Goal: Task Accomplishment & Management: Manage account settings

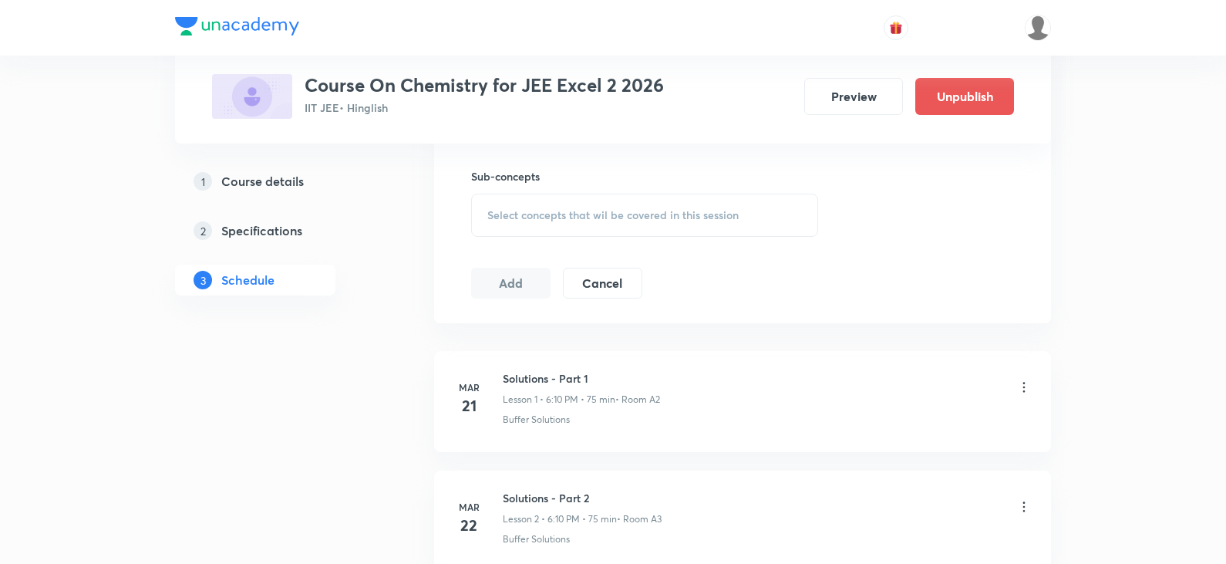
scroll to position [617, 0]
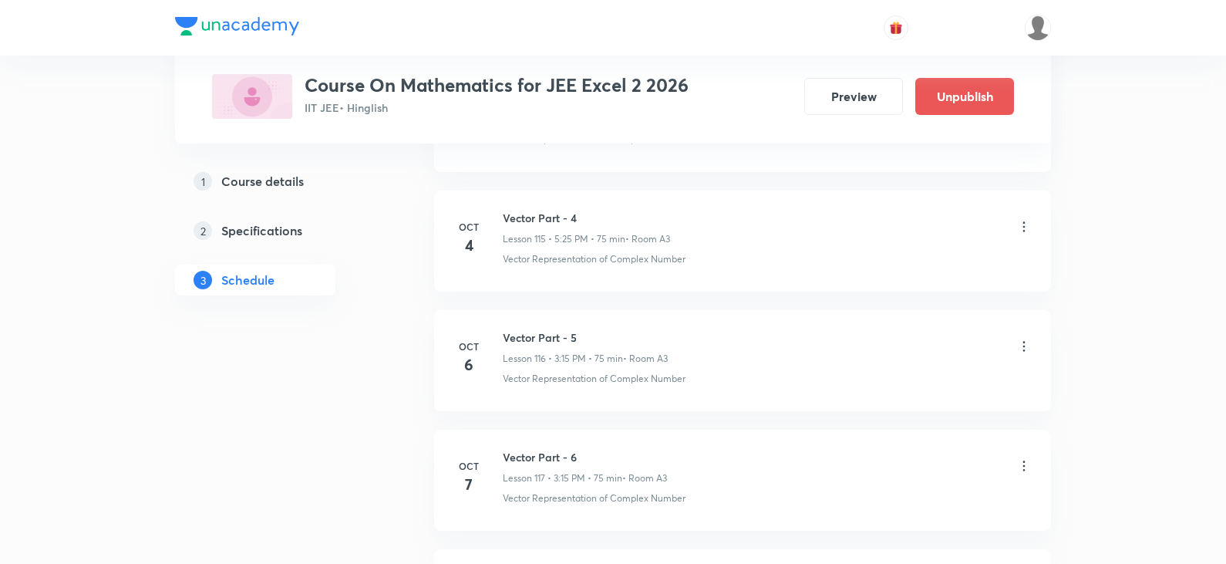
scroll to position [14621, 0]
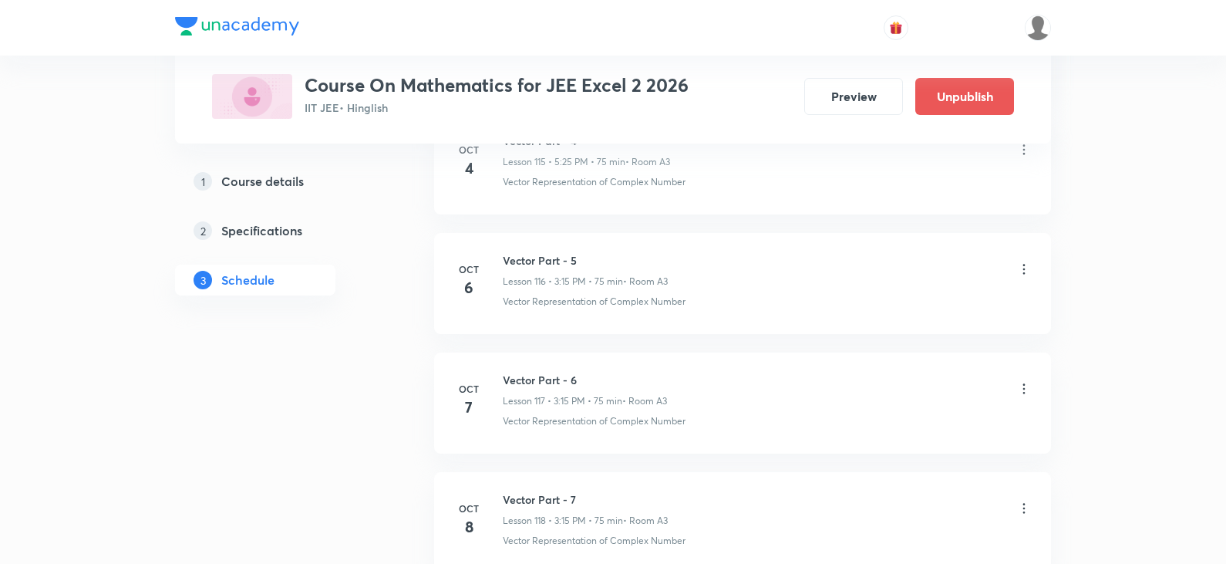
click at [1026, 382] on icon at bounding box center [1023, 388] width 15 height 15
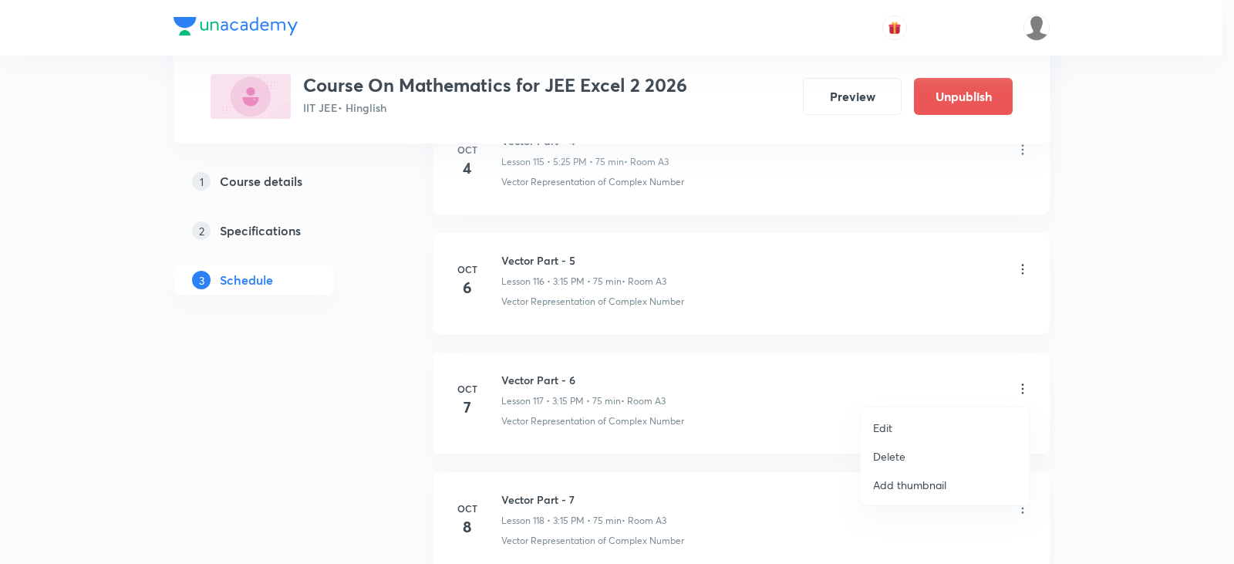
click at [891, 429] on p "Edit" at bounding box center [882, 427] width 19 height 16
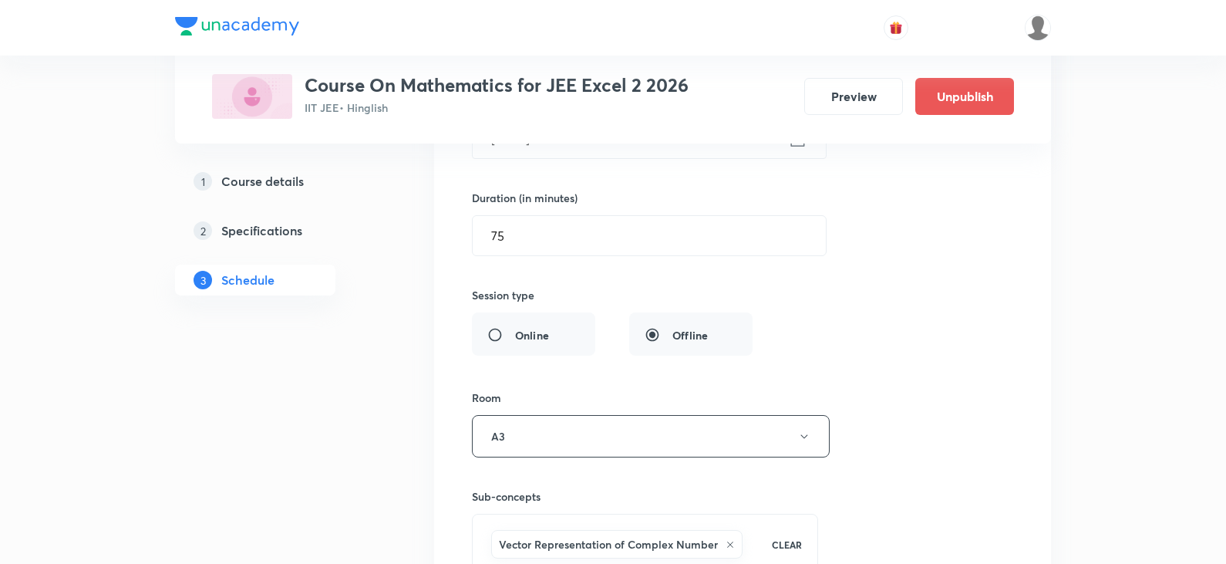
scroll to position [14235, 0]
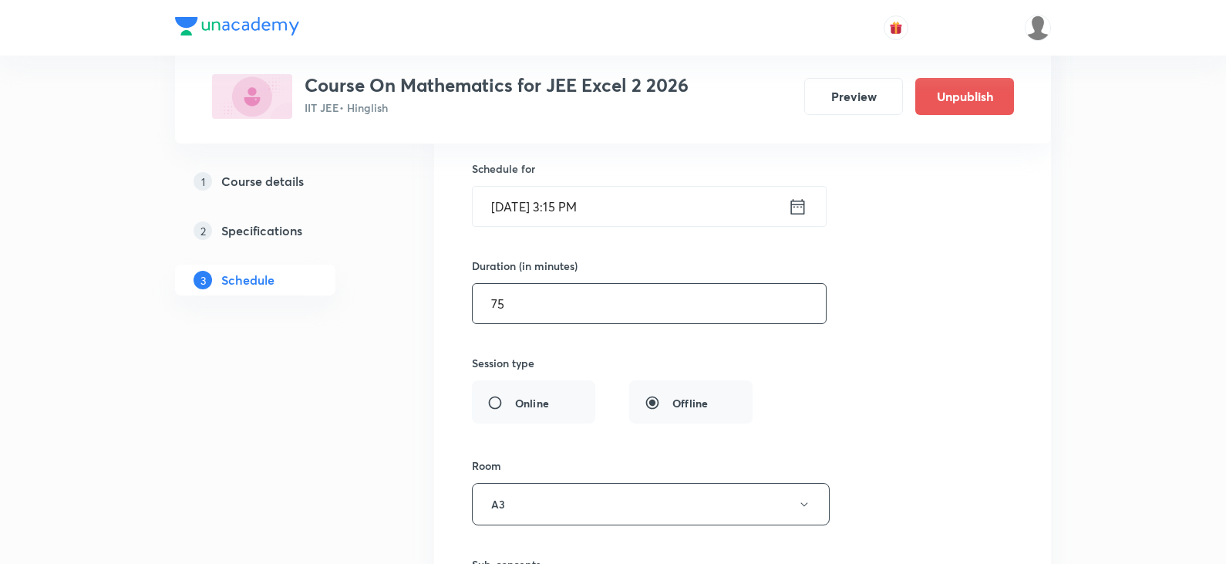
click at [633, 304] on input "75" at bounding box center [649, 303] width 353 height 39
type input "7"
type input "0"
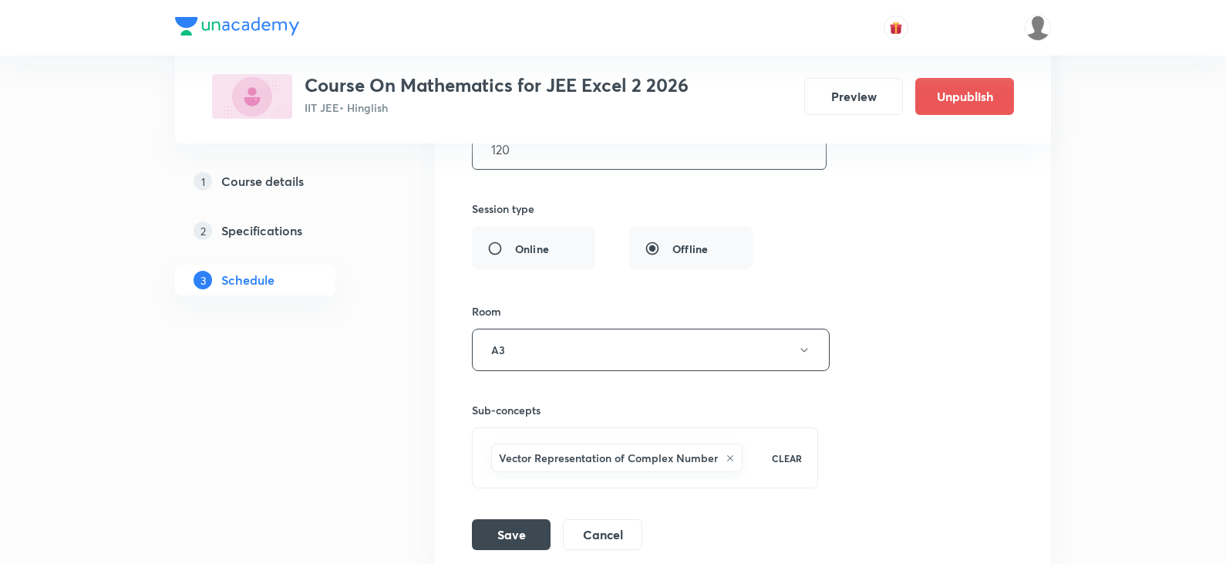
scroll to position [14659, 0]
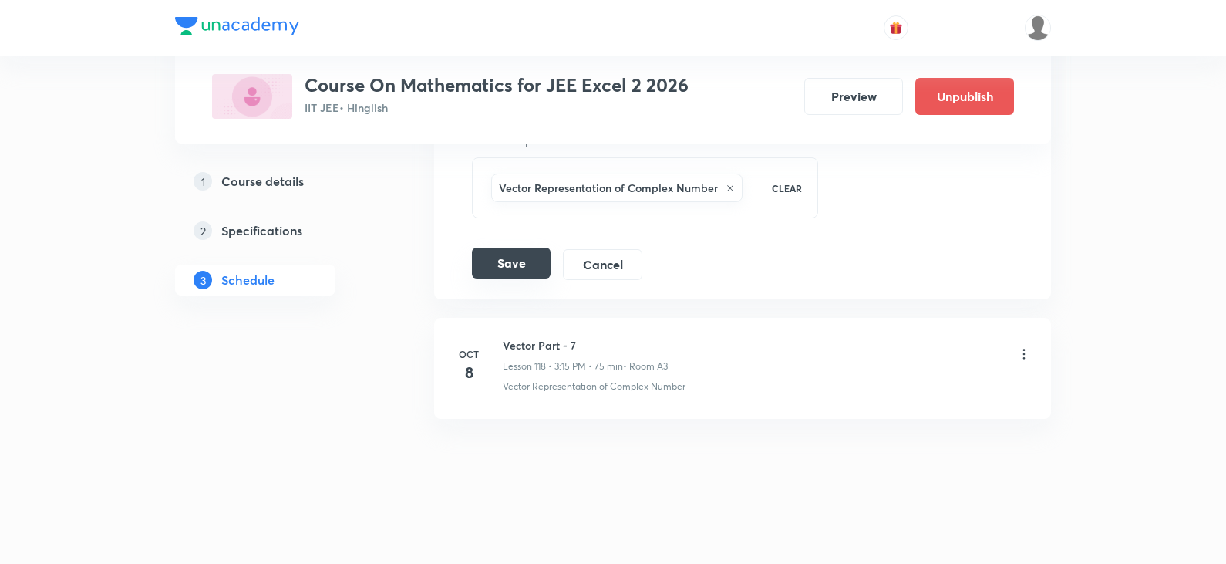
type input "120"
click at [510, 258] on button "Save" at bounding box center [511, 262] width 79 height 31
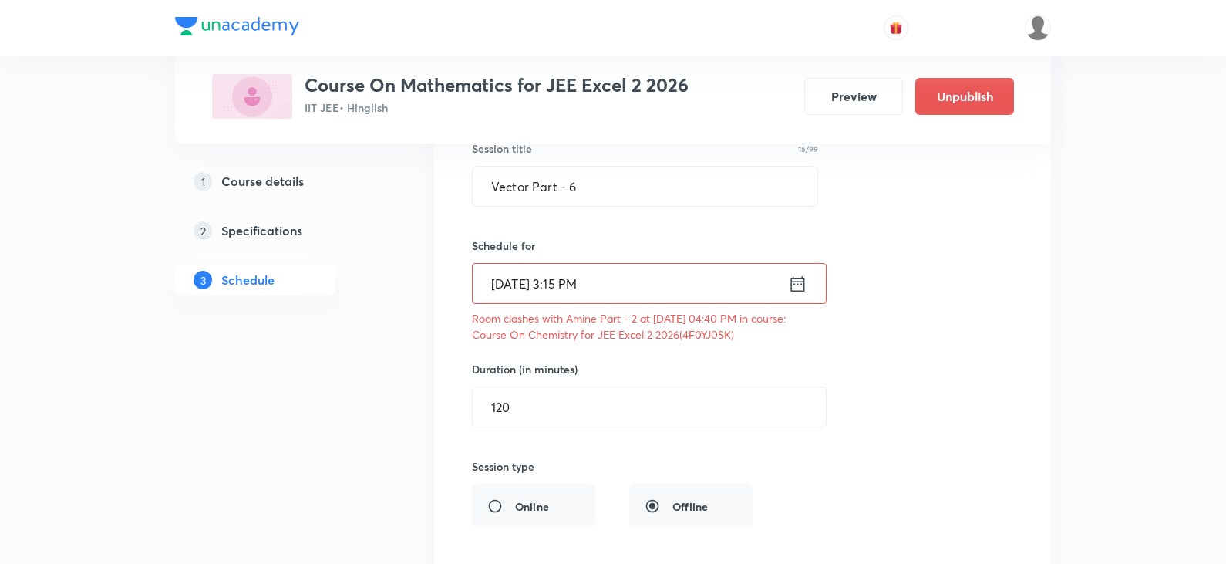
scroll to position [14197, 0]
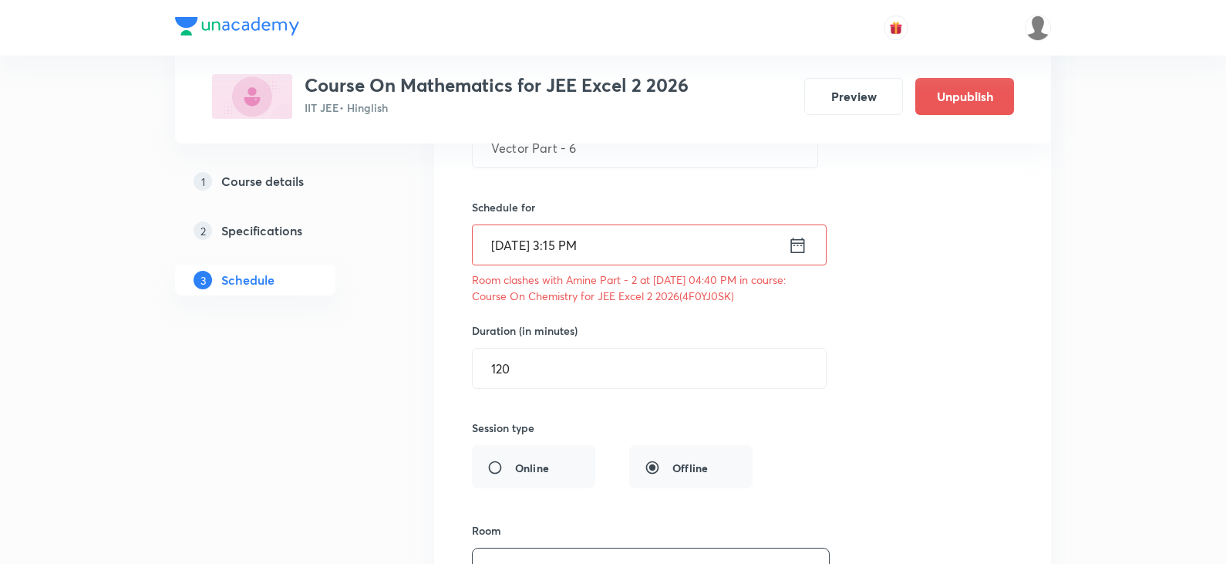
click at [622, 251] on input "Oct 7, 2025, 3:15 PM" at bounding box center [630, 244] width 315 height 39
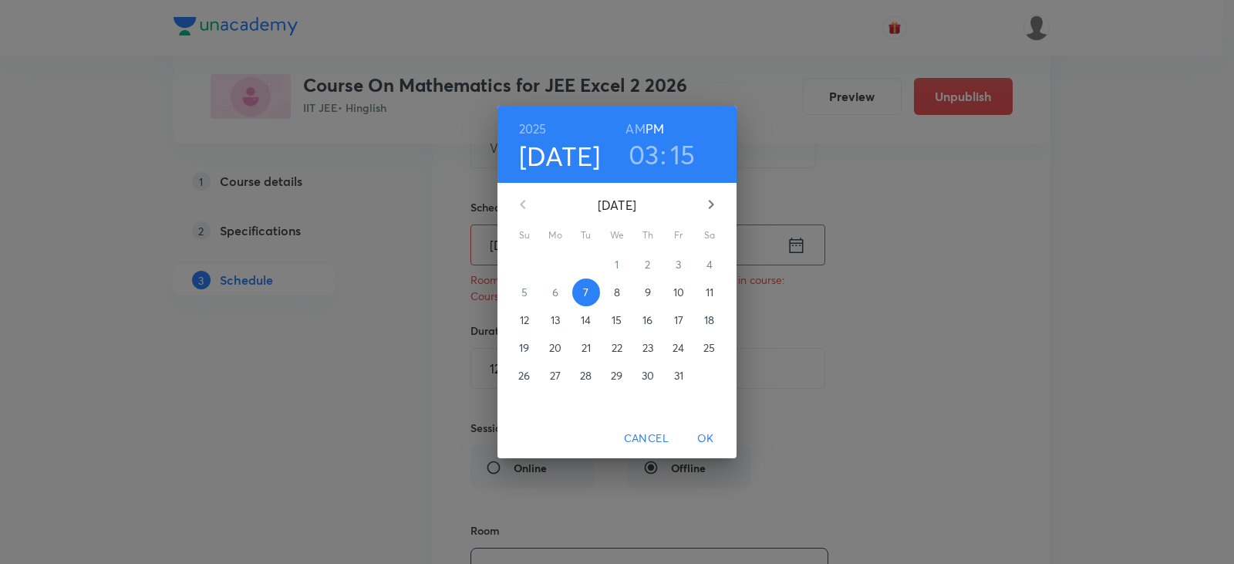
click at [820, 339] on div "2025 Oct 7 03 : 15 AM PM October 2025 Su Mo Tu We Th Fr Sa 28 29 30 1 2 3 4 5 6…" at bounding box center [617, 282] width 1234 height 564
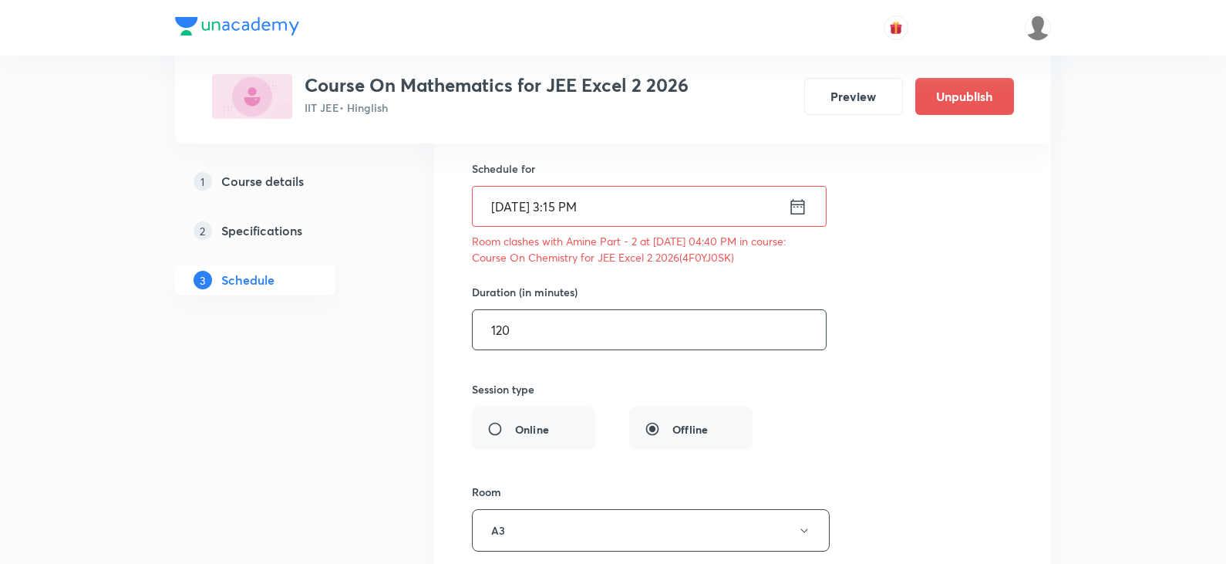
scroll to position [14274, 0]
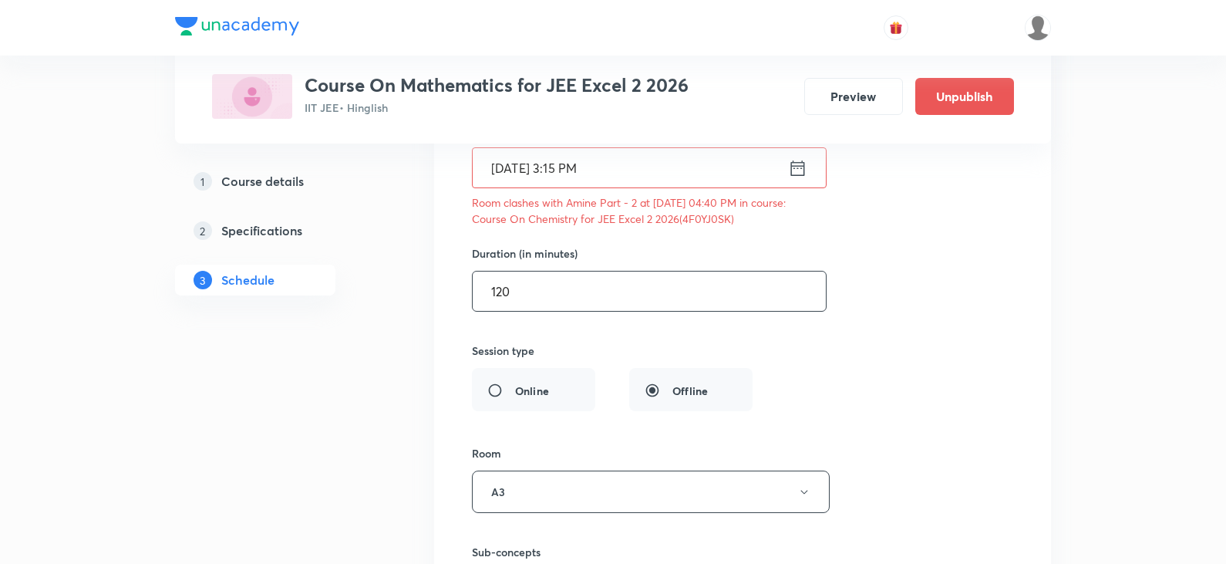
click at [563, 284] on input "120" at bounding box center [649, 290] width 353 height 39
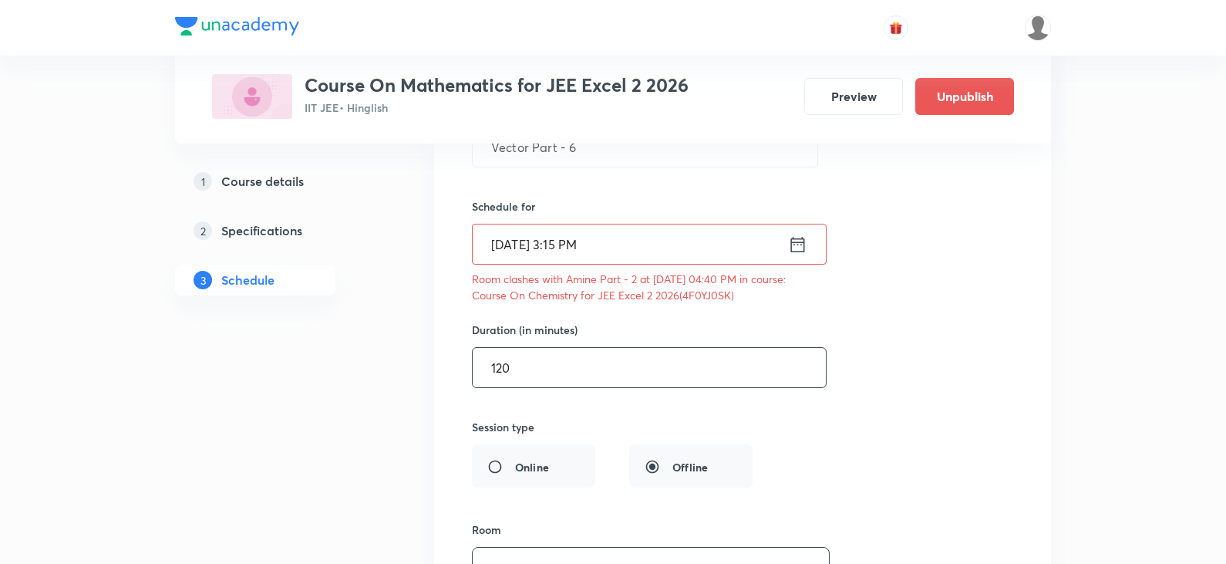
scroll to position [14223, 0]
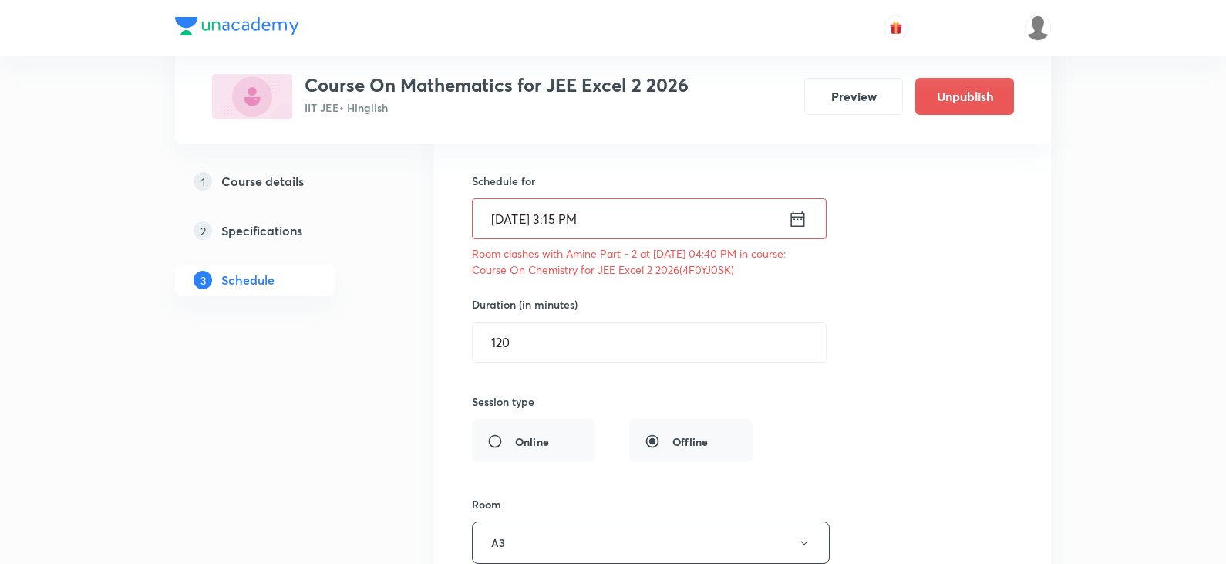
click at [632, 224] on input "Oct 7, 2025, 3:15 PM" at bounding box center [630, 218] width 315 height 39
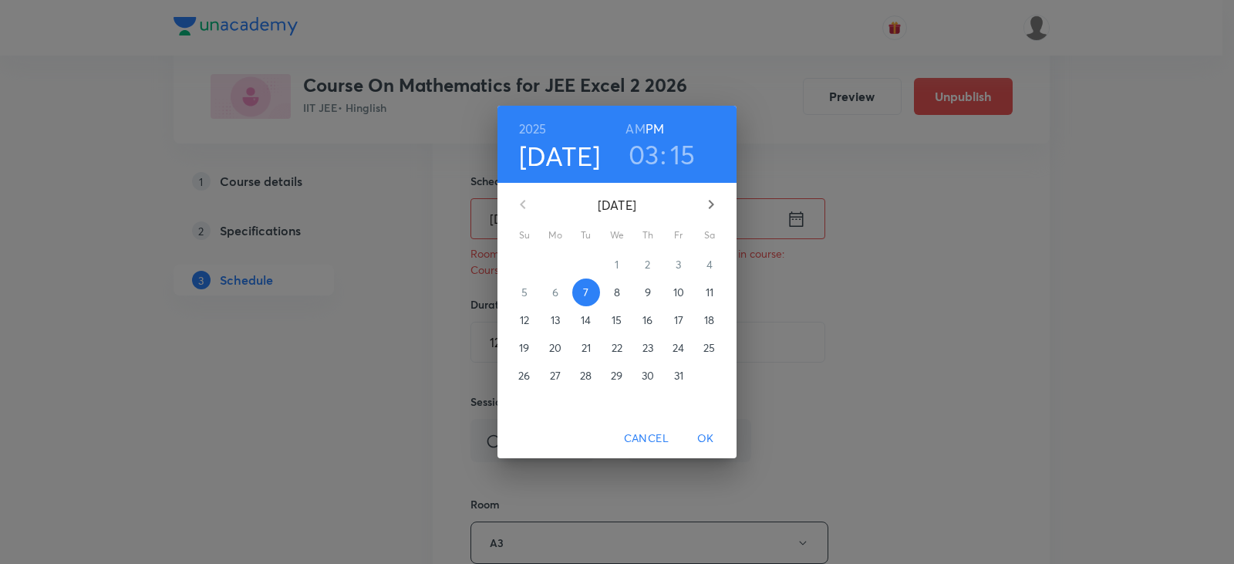
click at [864, 341] on div "2025 Oct 7 03 : 15 AM PM October 2025 Su Mo Tu We Th Fr Sa 28 29 30 1 2 3 4 5 6…" at bounding box center [617, 282] width 1234 height 564
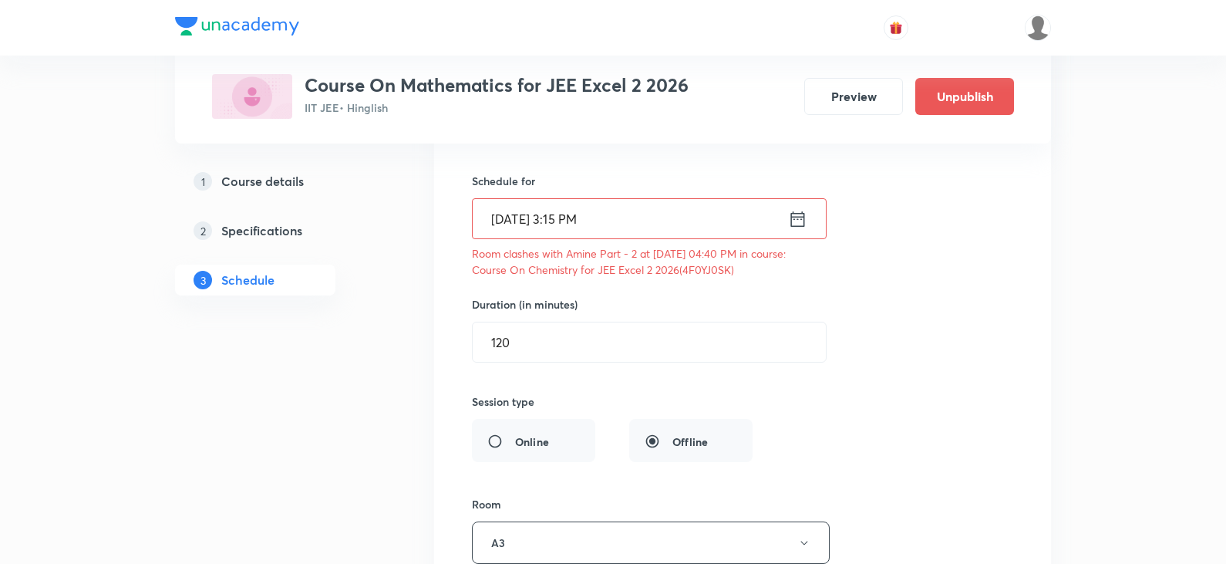
drag, startPoint x: 727, startPoint y: 270, endPoint x: 704, endPoint y: 278, distance: 24.6
click at [685, 273] on p "Room clashes with Amine Part - 2 at 07 Oct 2025 04:40 PM in course: Course On C…" at bounding box center [645, 261] width 346 height 32
click at [729, 271] on p "Room clashes with Amine Part - 2 at 07 Oct 2025 04:40 PM in course: Course On C…" at bounding box center [645, 261] width 346 height 32
drag, startPoint x: 729, startPoint y: 271, endPoint x: 718, endPoint y: 294, distance: 25.9
click at [698, 275] on p "Room clashes with Amine Part - 2 at 07 Oct 2025 04:40 PM in course: Course On C…" at bounding box center [645, 261] width 346 height 32
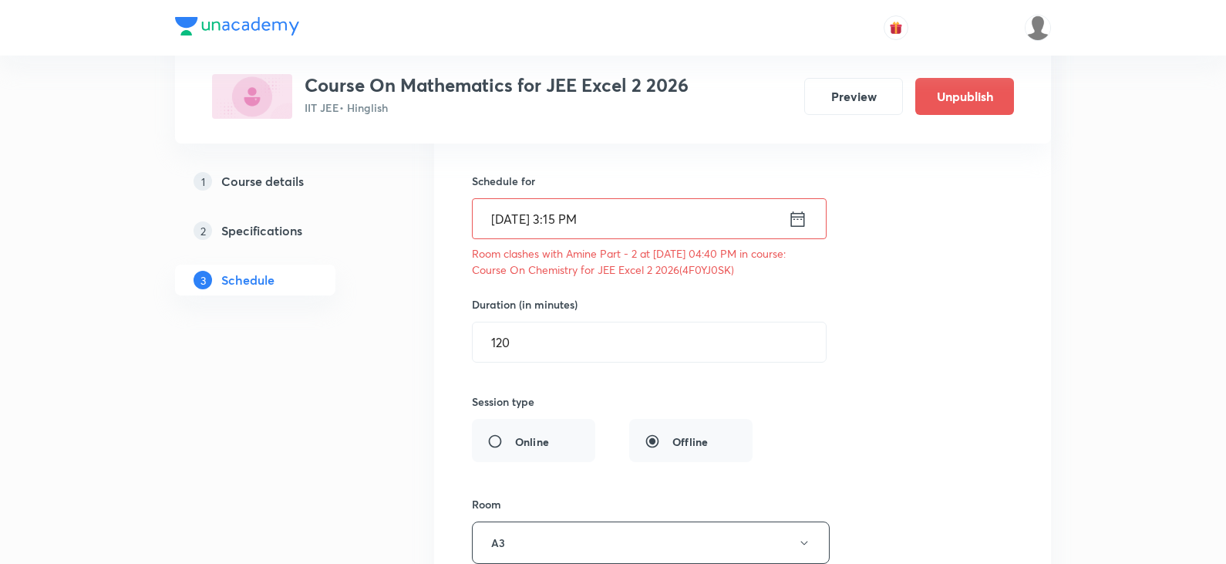
click at [732, 266] on p "Room clashes with Amine Part - 2 at 07 Oct 2025 04:40 PM in course: Course On C…" at bounding box center [645, 261] width 346 height 32
drag, startPoint x: 732, startPoint y: 266, endPoint x: 700, endPoint y: 268, distance: 31.6
click at [700, 268] on p "Room clashes with Amine Part - 2 at 07 Oct 2025 04:40 PM in course: Course On C…" at bounding box center [645, 261] width 346 height 32
click at [554, 341] on input "120" at bounding box center [649, 341] width 353 height 39
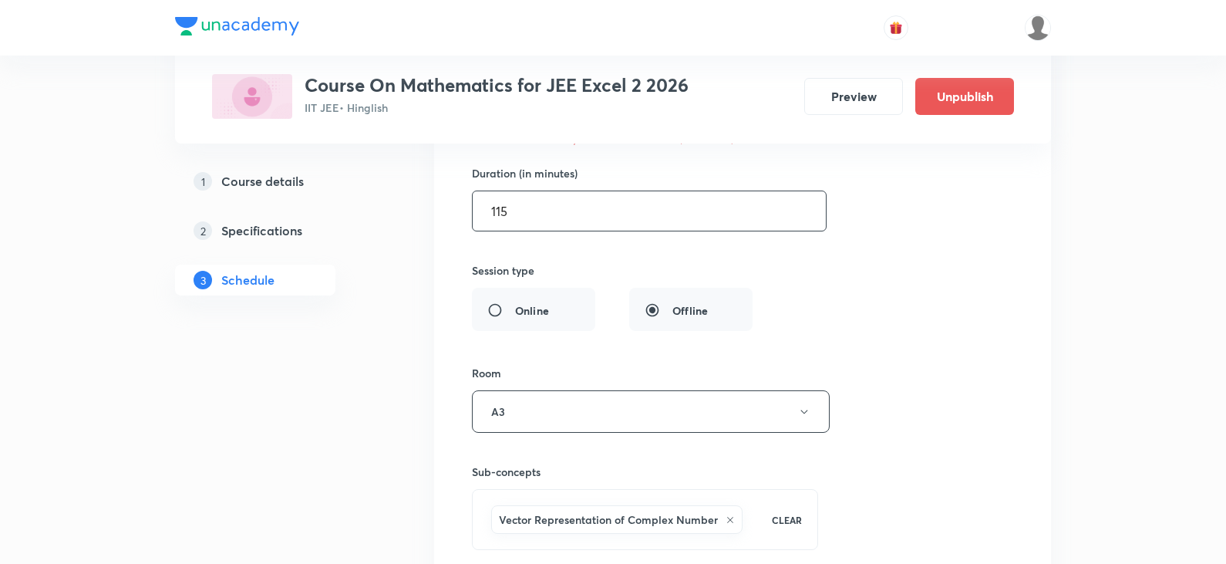
scroll to position [14454, 0]
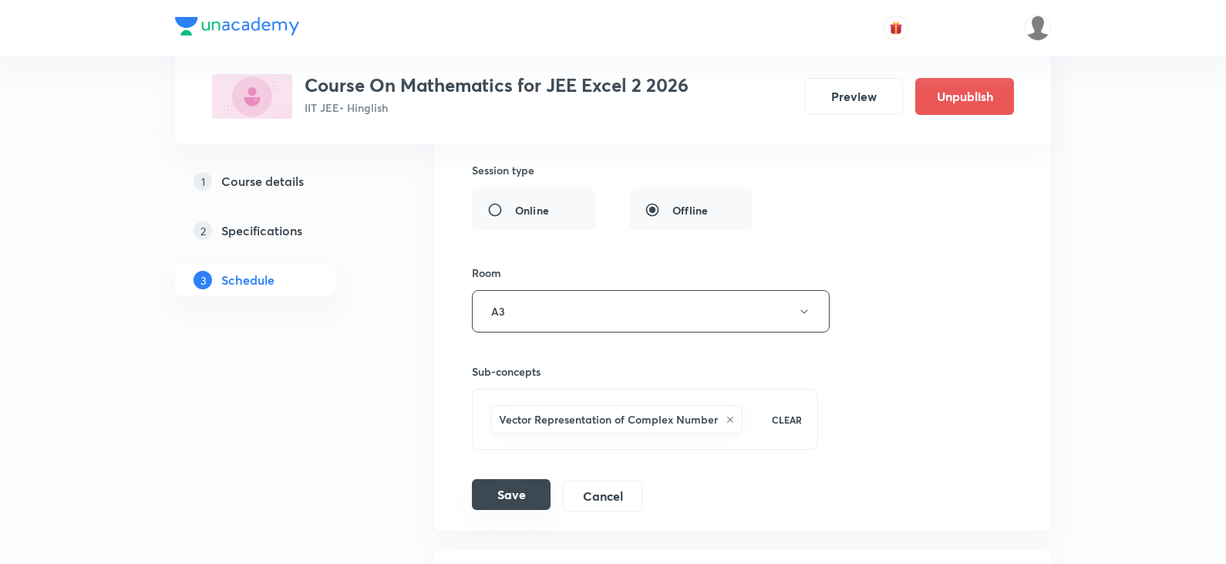
type input "115"
click at [516, 484] on button "Save" at bounding box center [511, 494] width 79 height 31
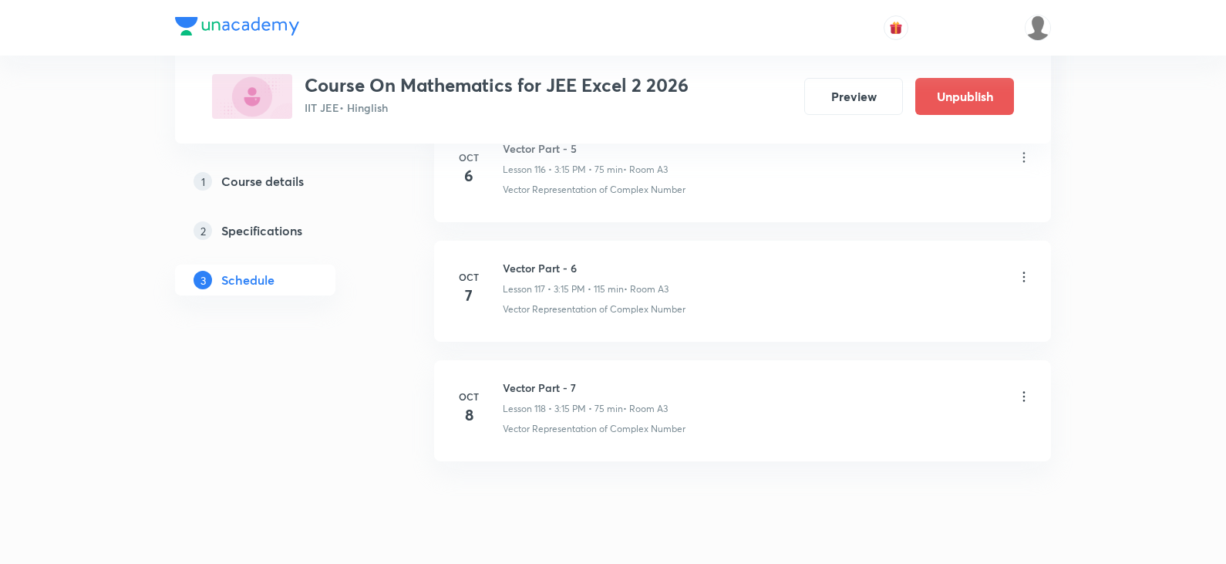
scroll to position [13989, 0]
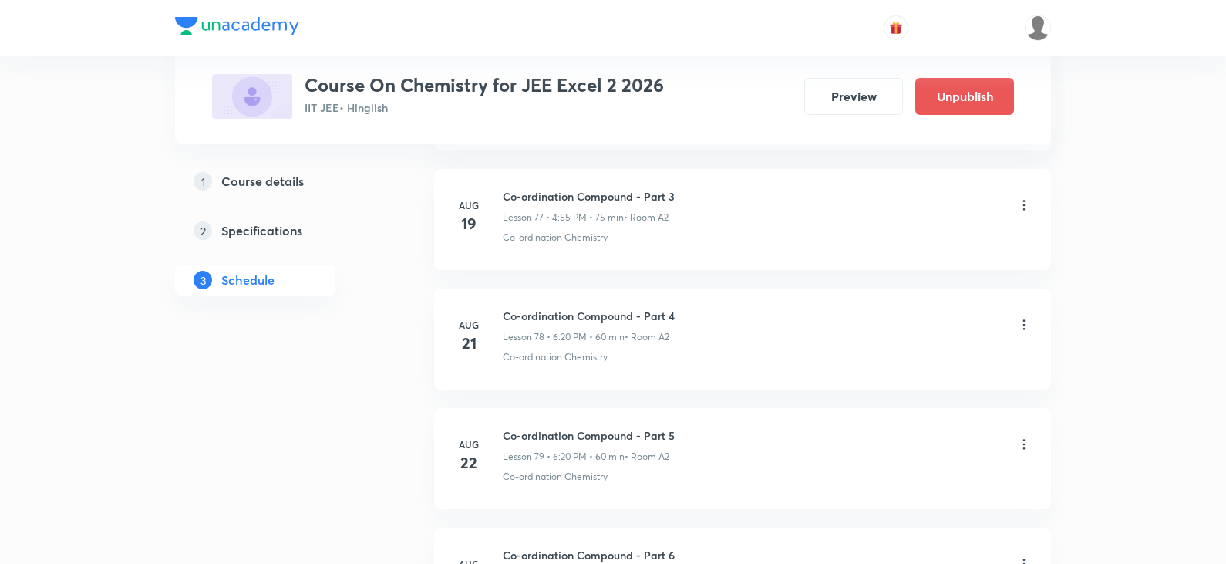
scroll to position [9530, 0]
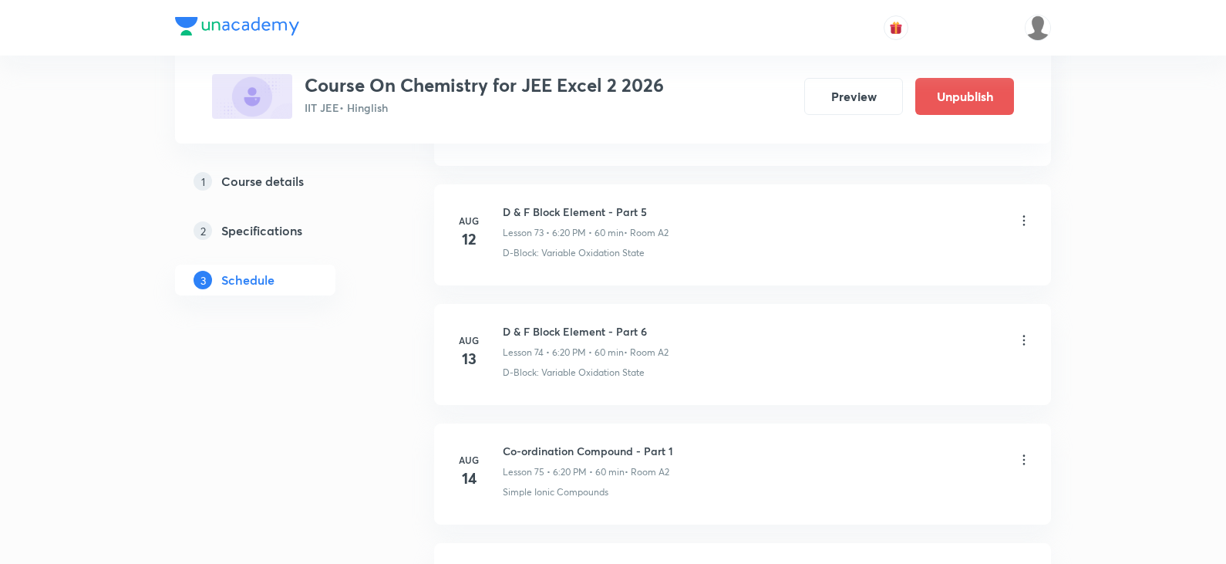
drag, startPoint x: 1224, startPoint y: 375, endPoint x: 1227, endPoint y: 385, distance: 10.5
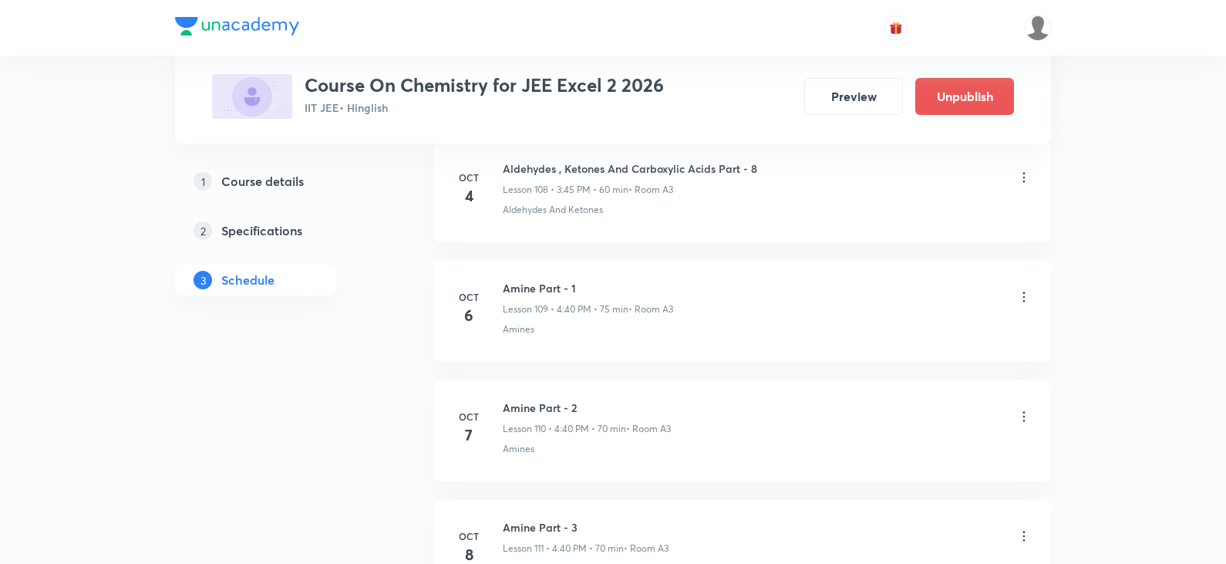
scroll to position [13783, 0]
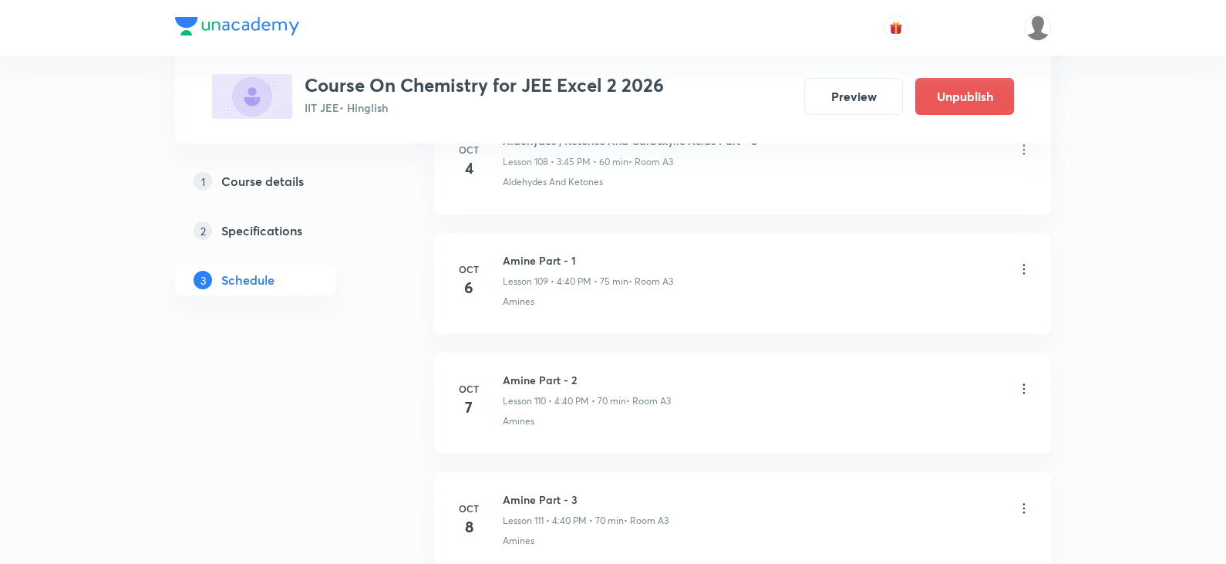
click at [1026, 390] on icon at bounding box center [1023, 388] width 15 height 15
click at [901, 429] on li "Edit" at bounding box center [944, 427] width 169 height 29
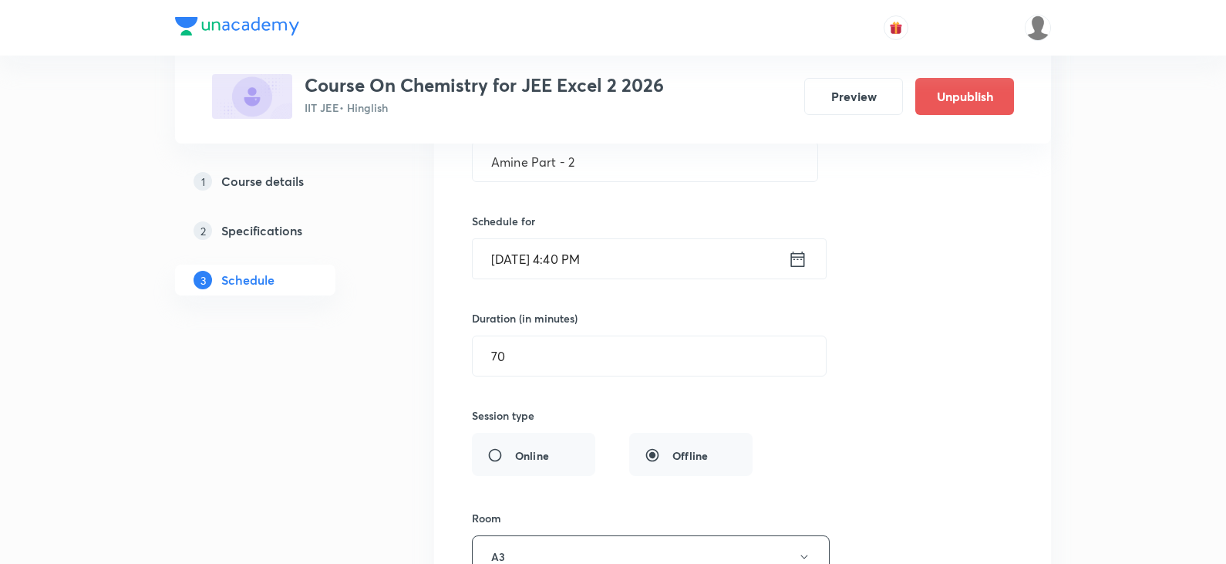
scroll to position [13321, 0]
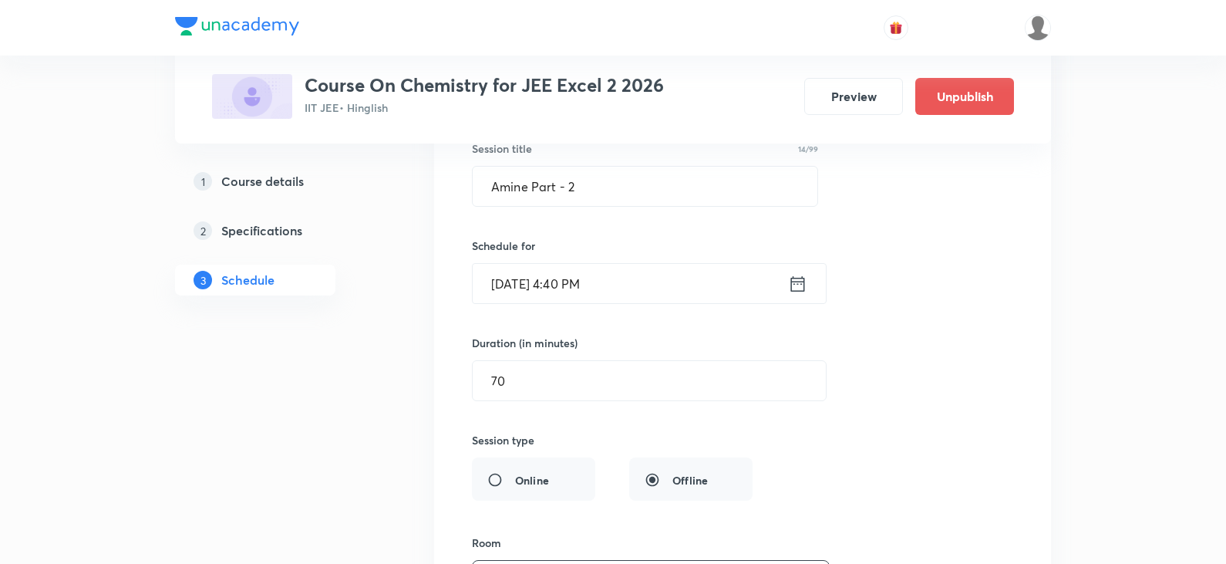
click at [802, 288] on icon at bounding box center [797, 284] width 19 height 22
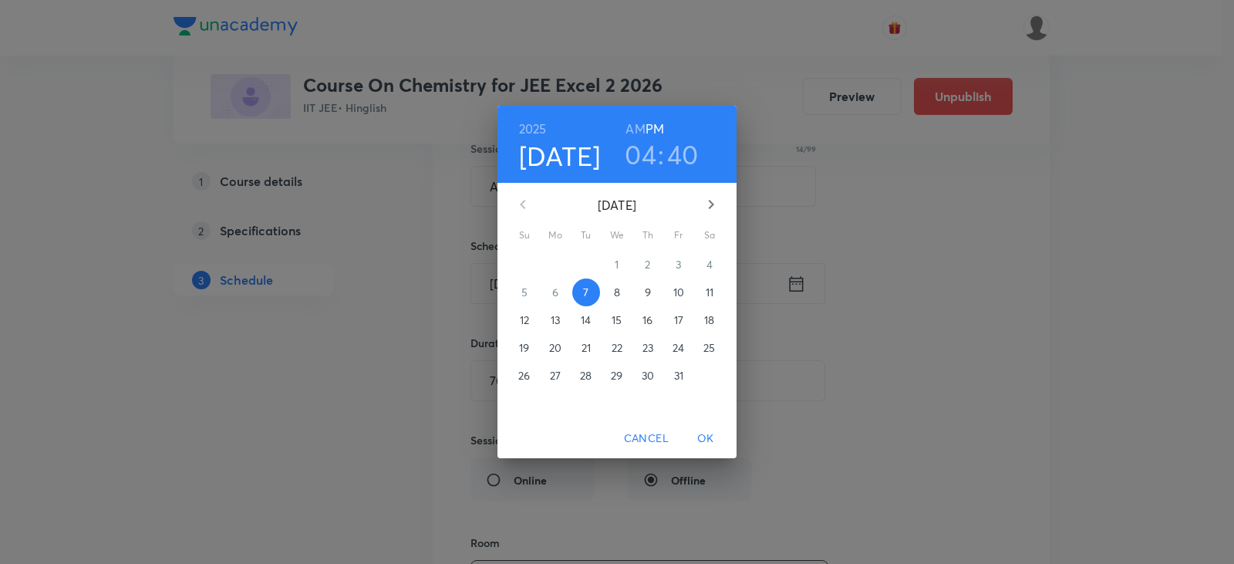
click at [678, 150] on h3 "40" at bounding box center [683, 154] width 32 height 32
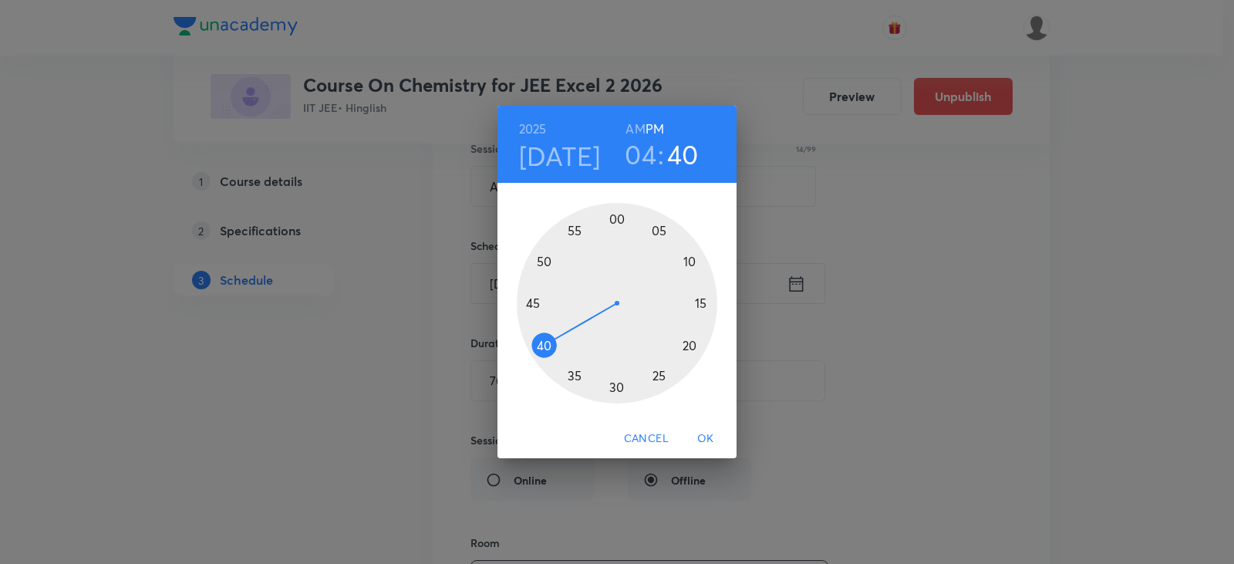
click at [632, 157] on h3 "04" at bounding box center [641, 154] width 32 height 32
click at [651, 362] on div at bounding box center [617, 303] width 200 height 200
click at [697, 295] on div at bounding box center [617, 303] width 200 height 200
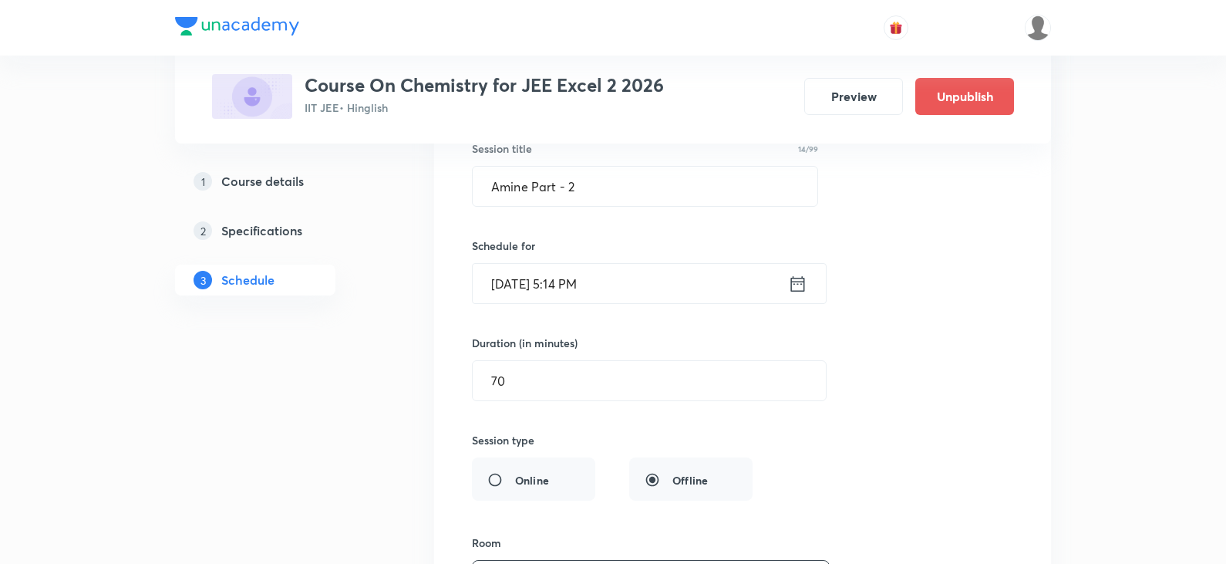
click at [803, 292] on icon at bounding box center [797, 284] width 19 height 22
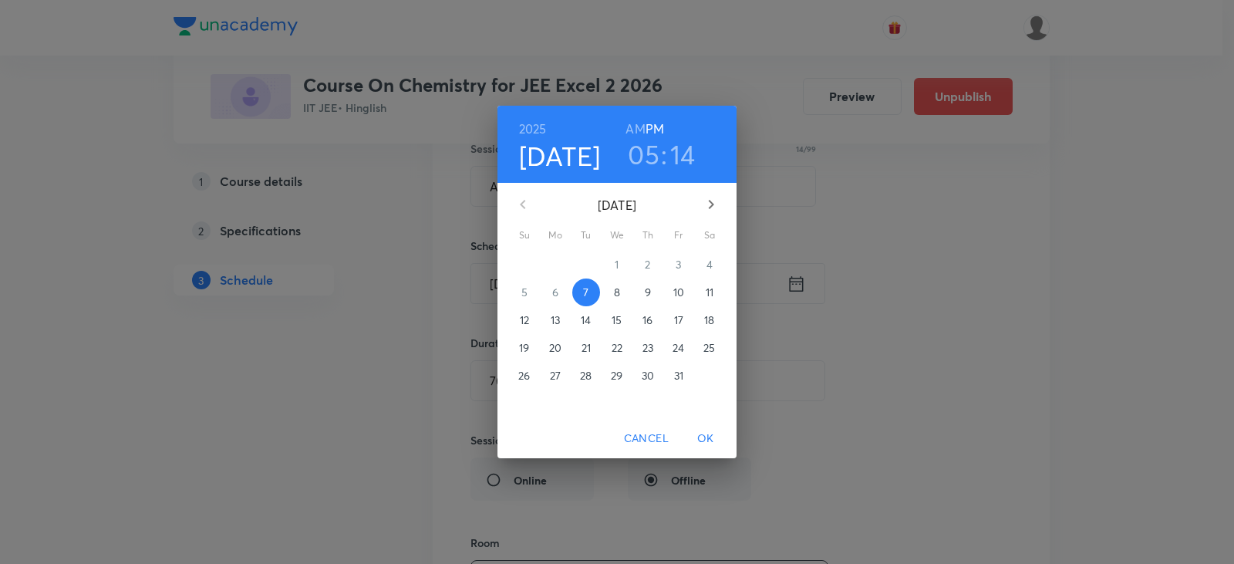
click at [689, 157] on h3 "14" at bounding box center [682, 154] width 25 height 32
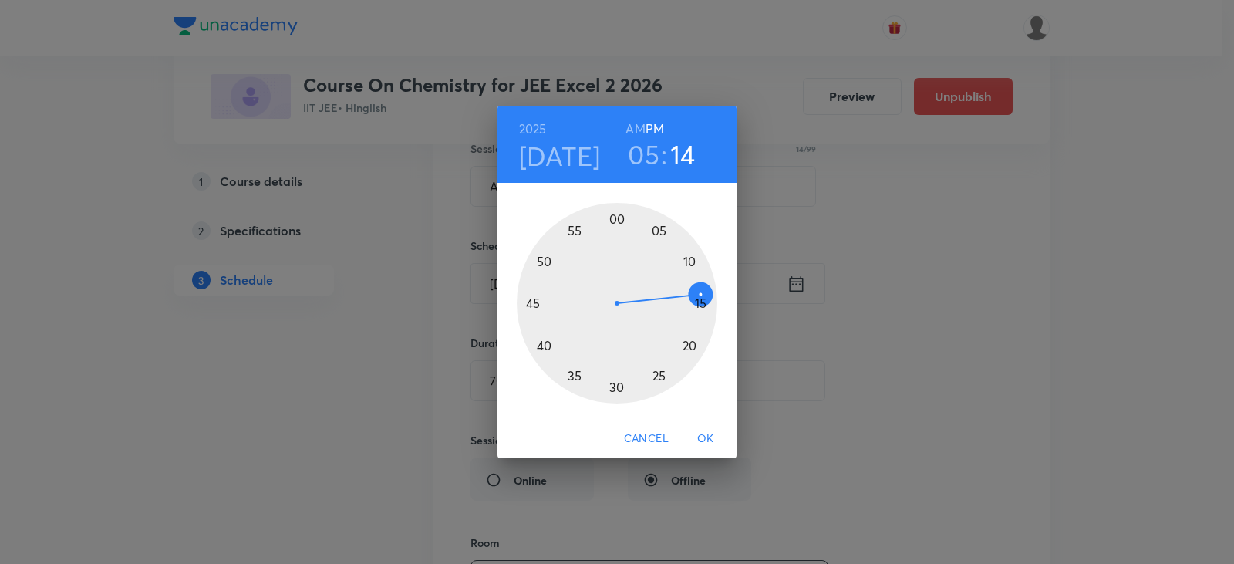
click at [696, 305] on div at bounding box center [617, 303] width 200 height 200
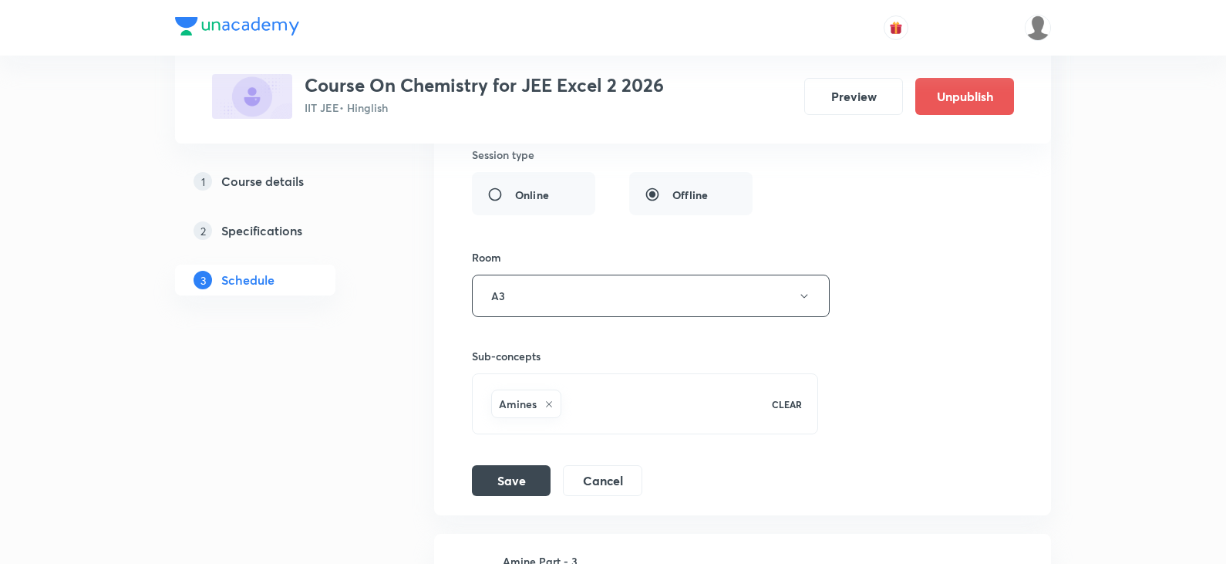
scroll to position [13745, 0]
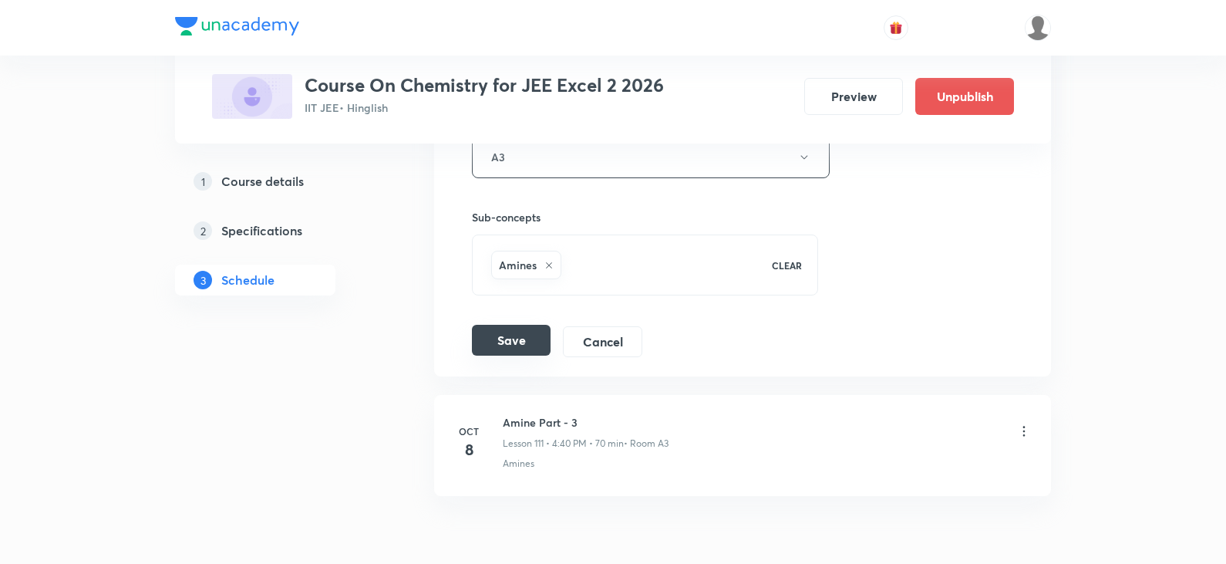
click at [520, 328] on button "Save" at bounding box center [511, 340] width 79 height 31
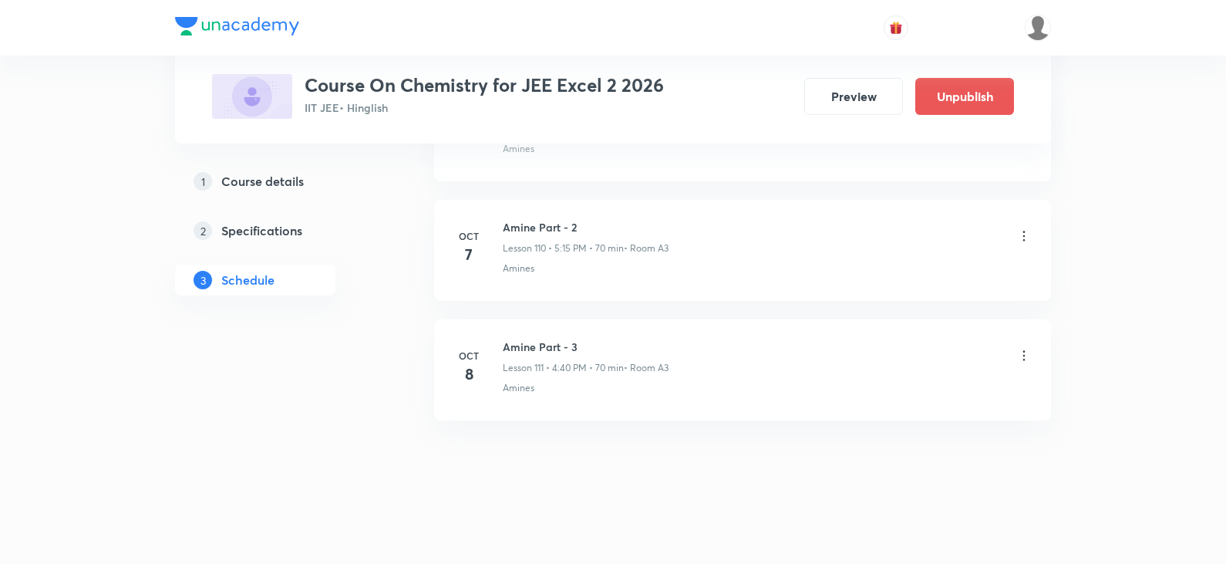
scroll to position [13229, 0]
